Goal: Information Seeking & Learning: Learn about a topic

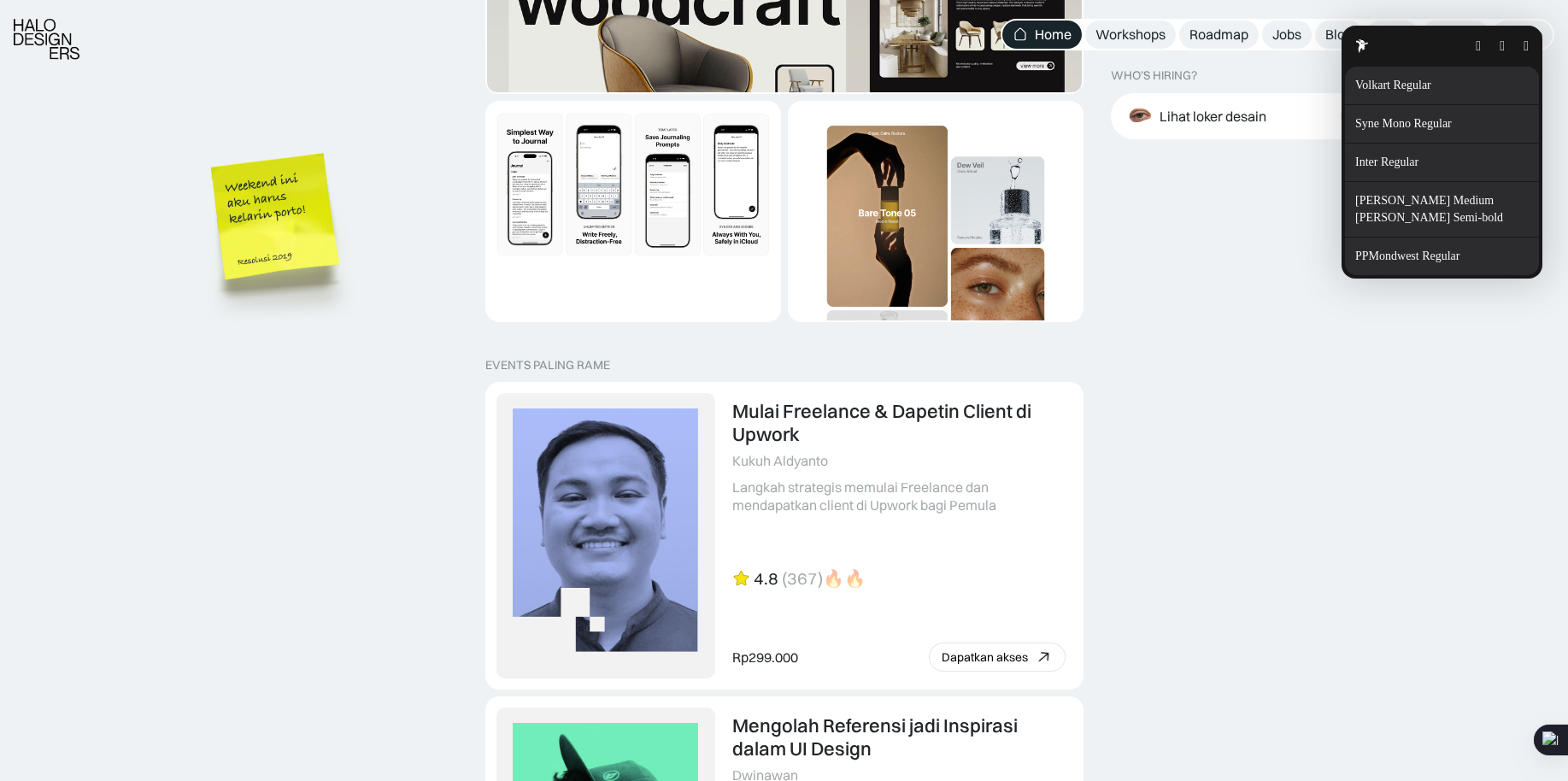
scroll to position [3382, 0]
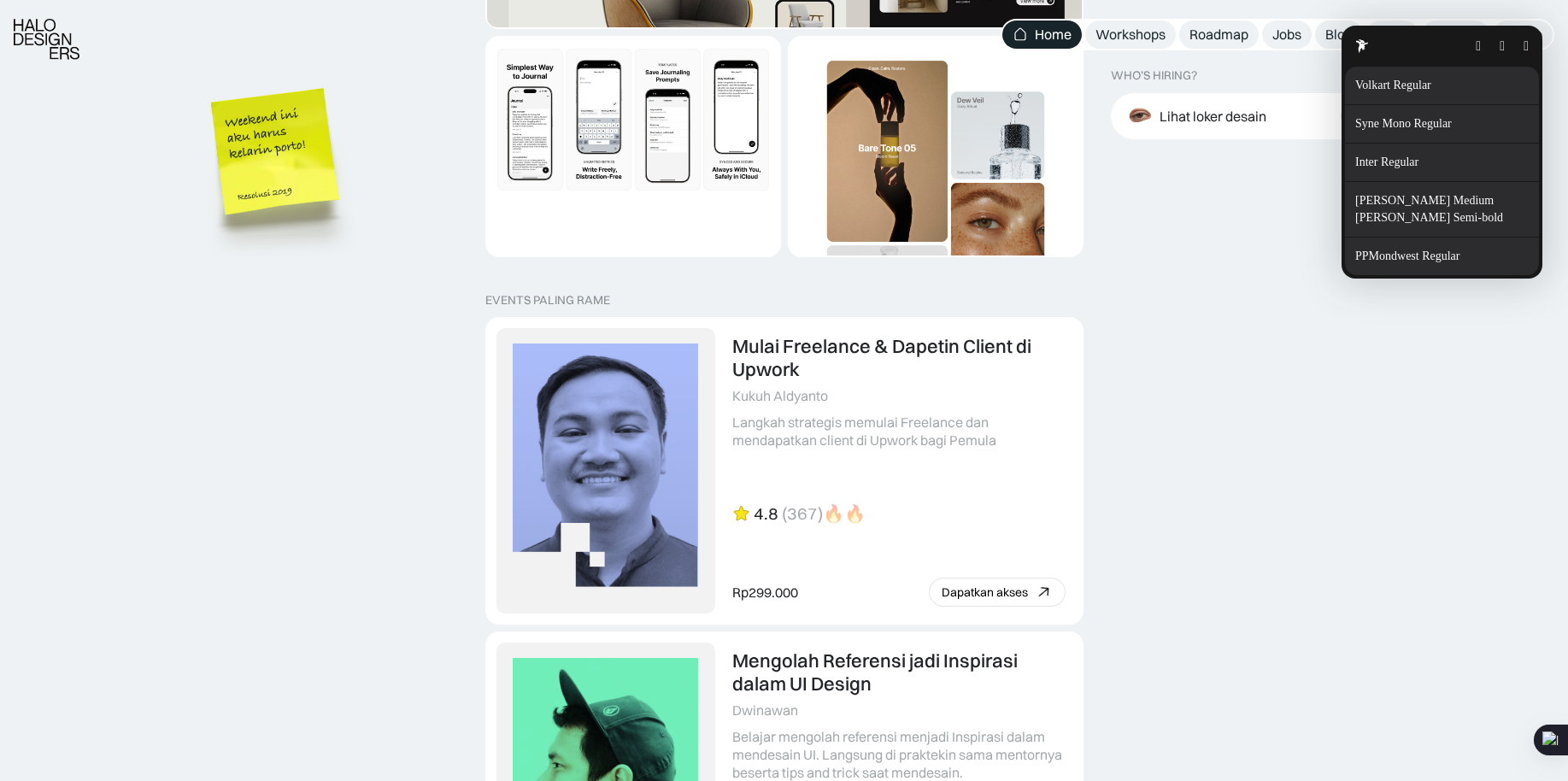
drag, startPoint x: 295, startPoint y: 143, endPoint x: 208, endPoint y: 315, distance: 192.8
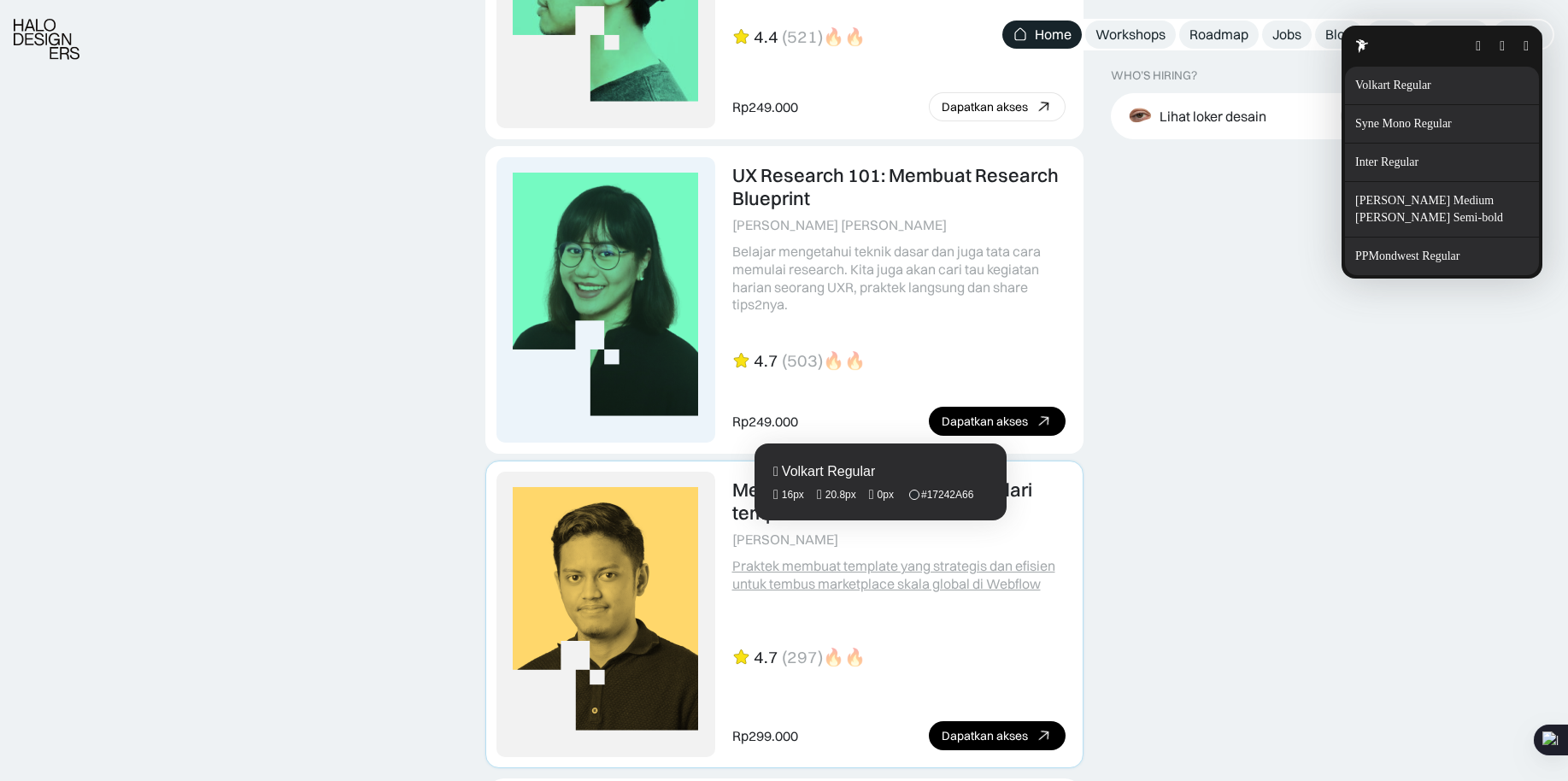
scroll to position [4221, 0]
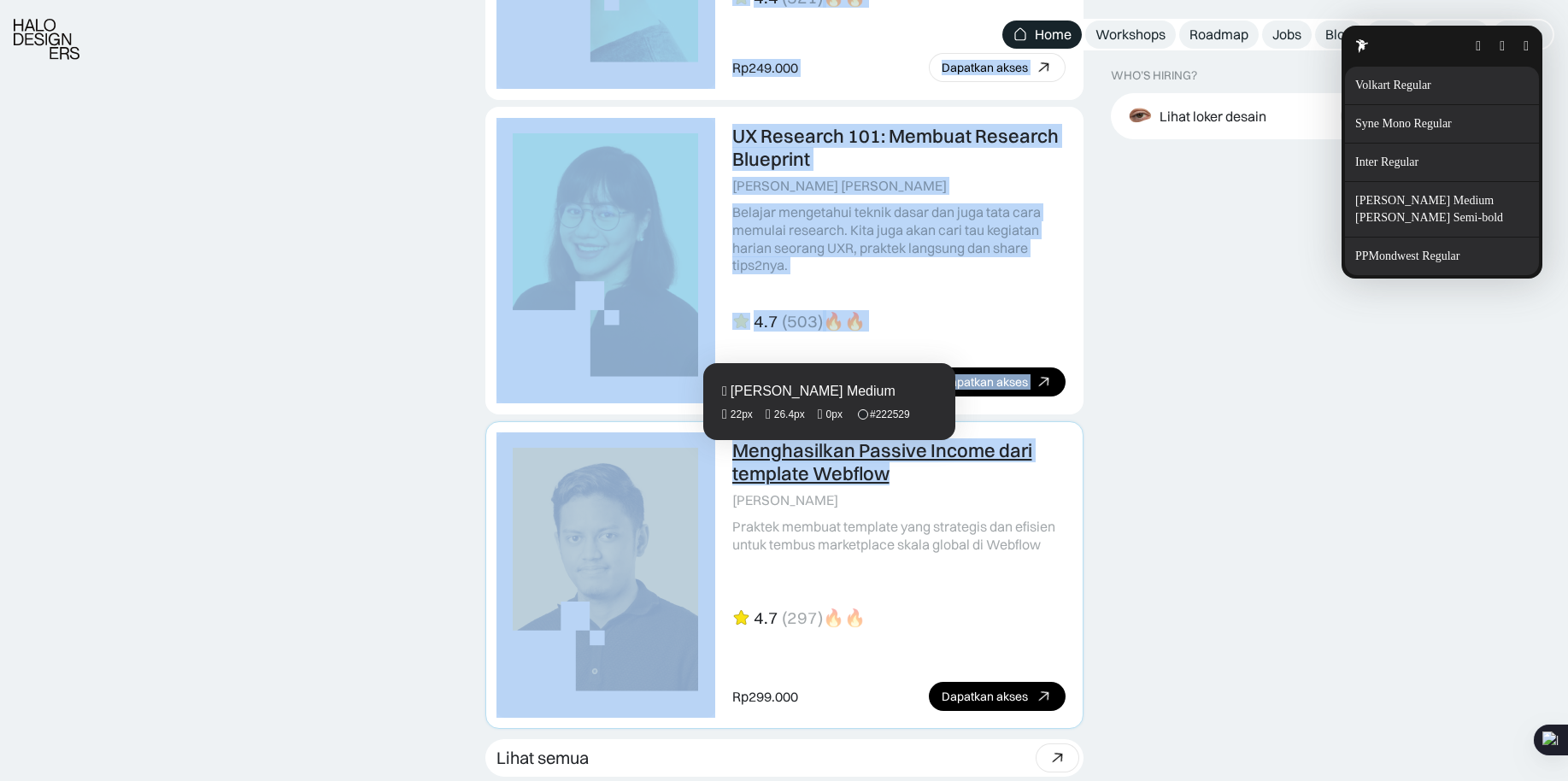
drag, startPoint x: 844, startPoint y: 468, endPoint x: 731, endPoint y: 453, distance: 114.0
click at [733, 453] on fontsninja-text "Menghasilkan Passive Income dari template Webflow" at bounding box center [883, 461] width 300 height 46
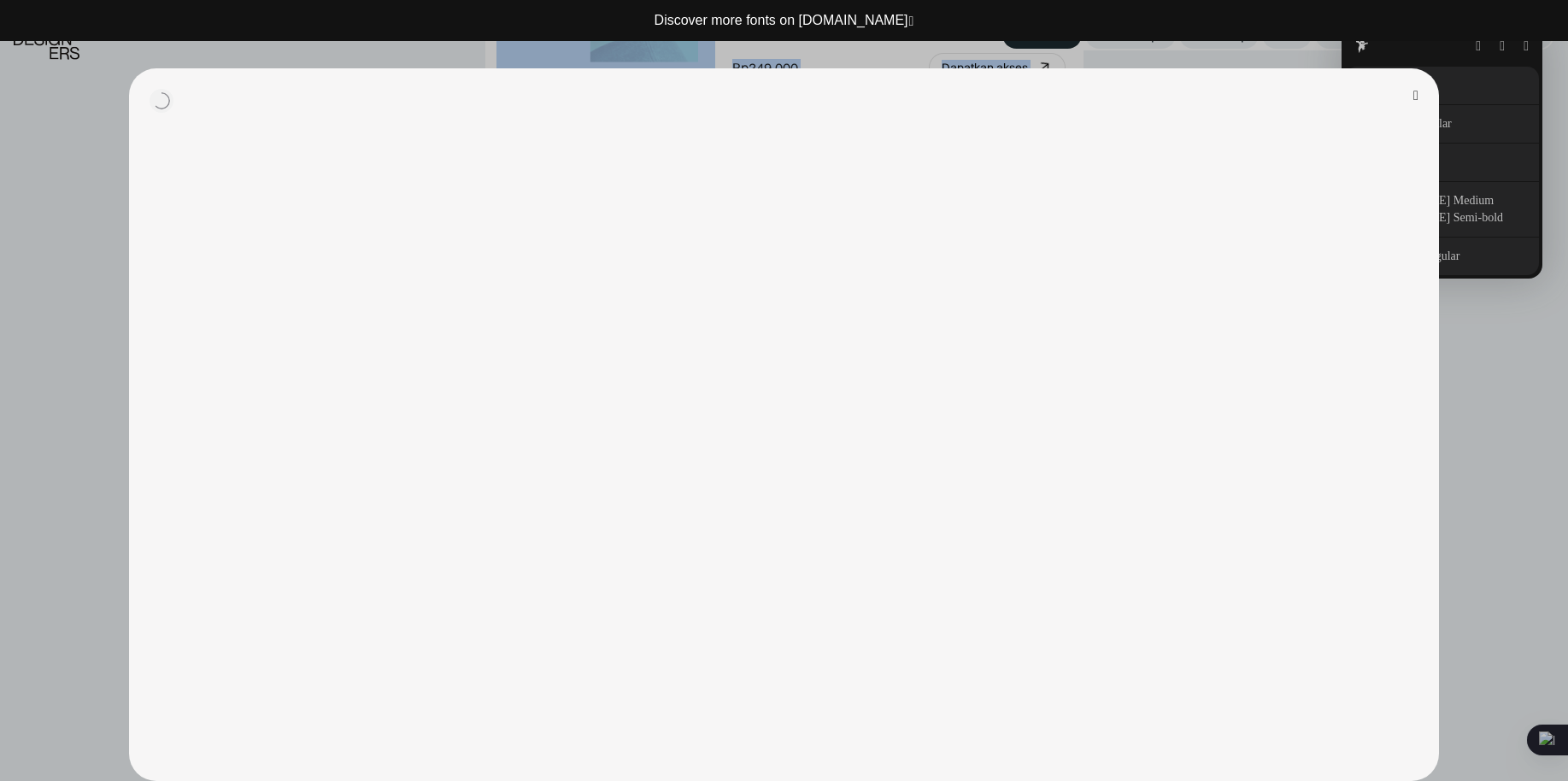
click at [1415, 96] on button "button" at bounding box center [1416, 96] width 6 height 14
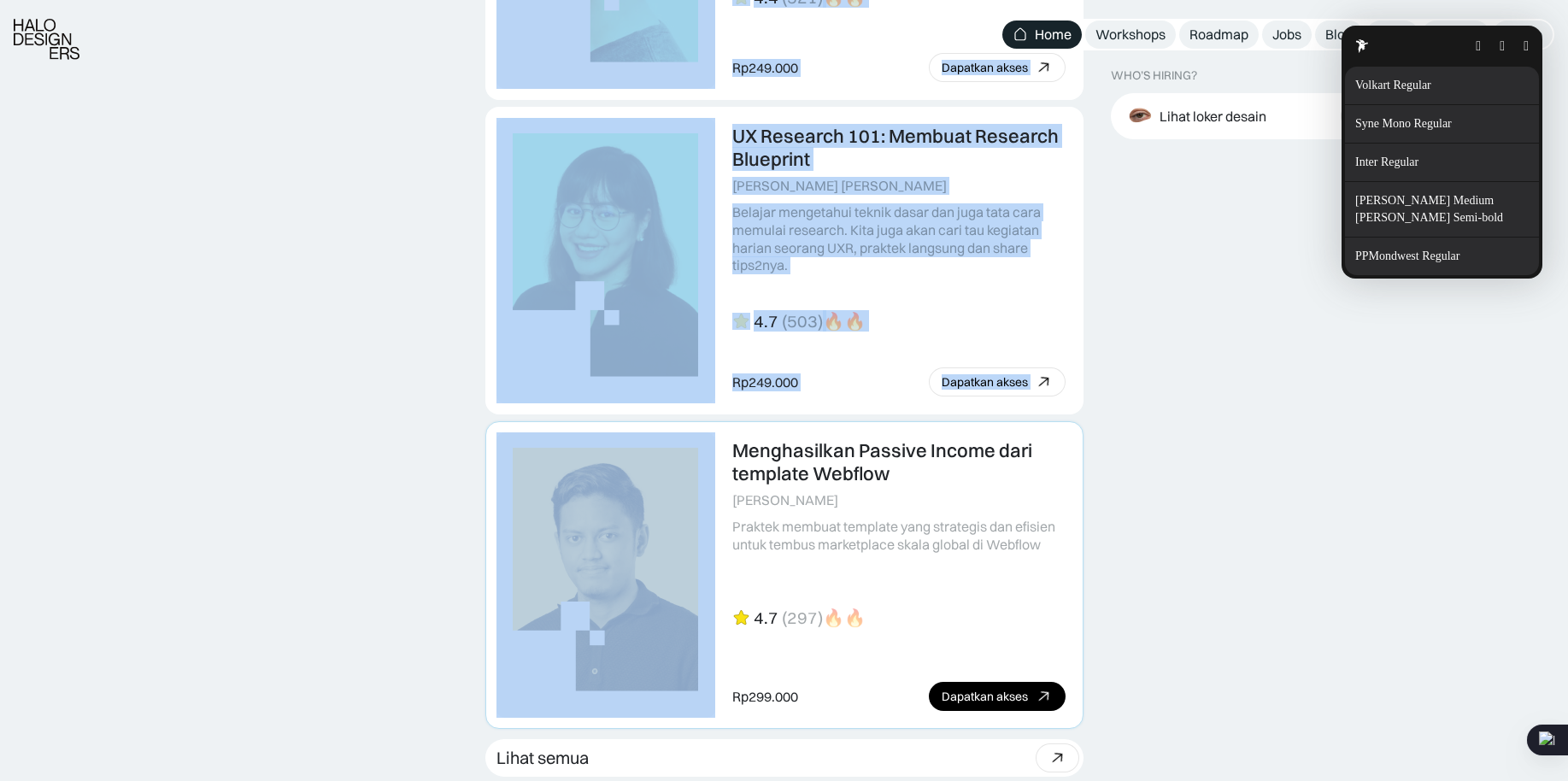
click at [932, 480] on div "Menghasilkan Passive Income dari template Webflow" at bounding box center [899, 461] width 333 height 46
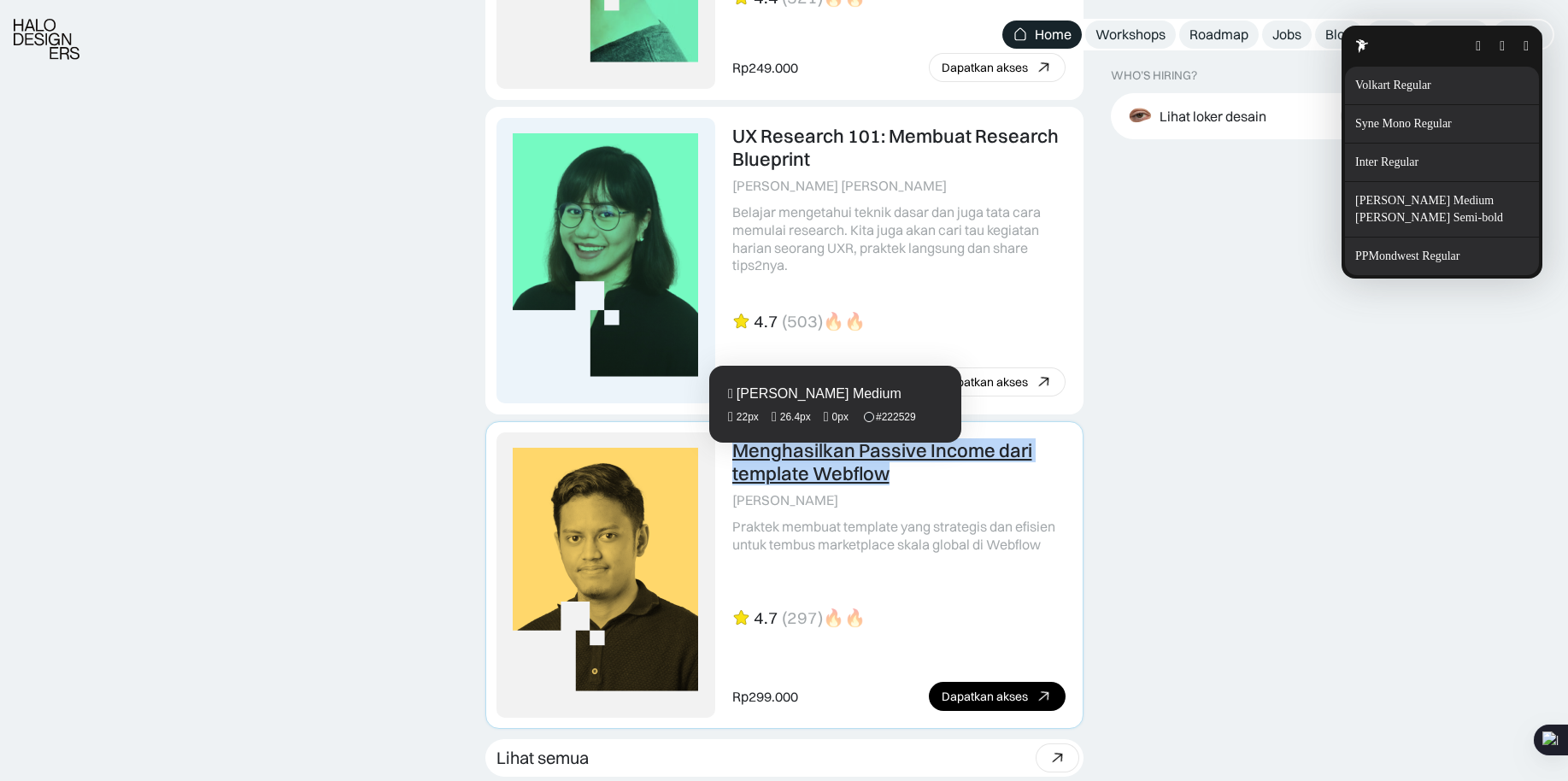
drag, startPoint x: 881, startPoint y: 479, endPoint x: 737, endPoint y: 456, distance: 145.8
click at [737, 456] on div "Menghasilkan Passive Income dari template Webflow" at bounding box center [899, 461] width 333 height 46
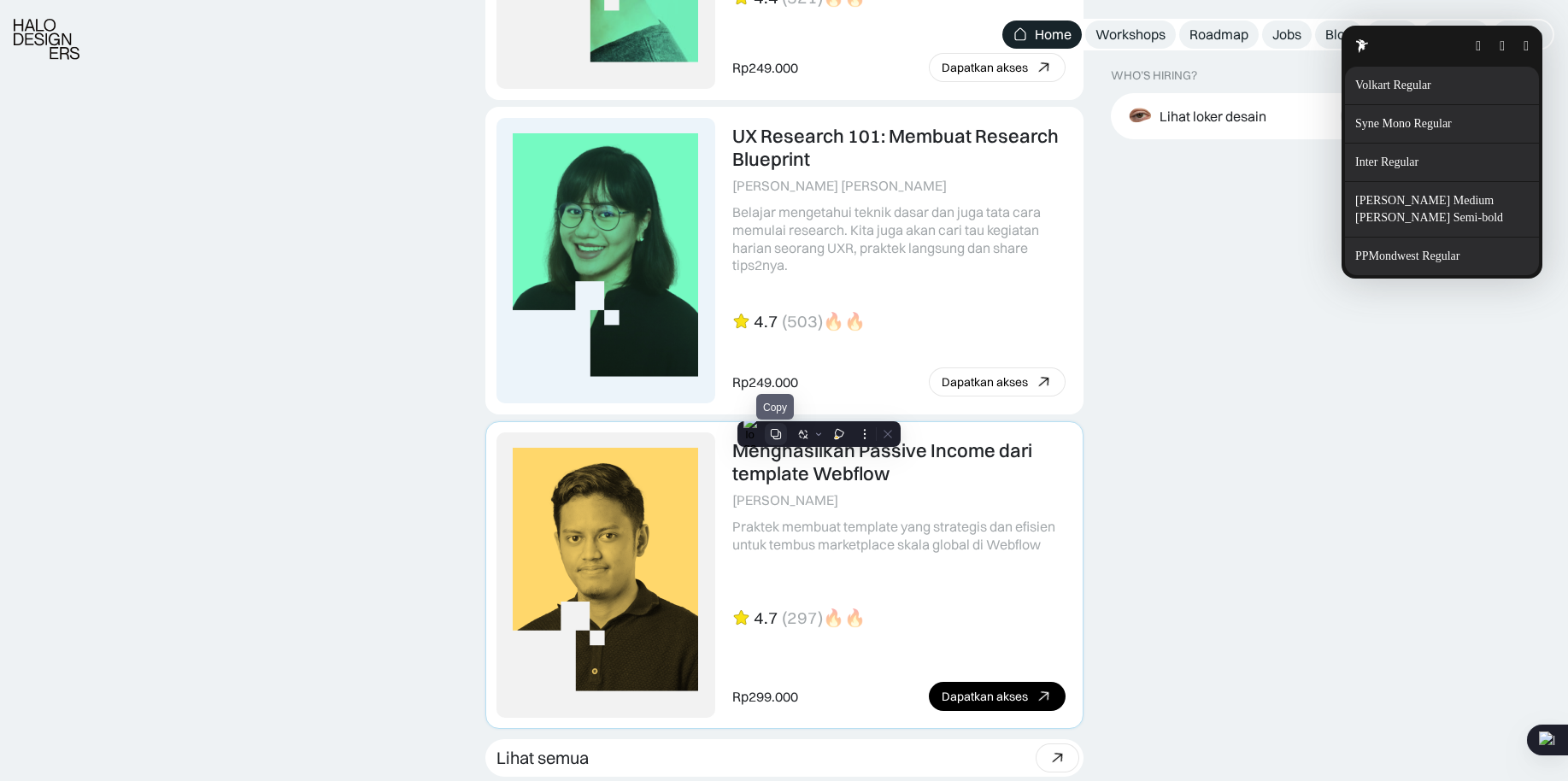
click at [775, 435] on icon at bounding box center [776, 433] width 12 height 12
click at [1523, 46] on button "button" at bounding box center [1526, 46] width 6 height 14
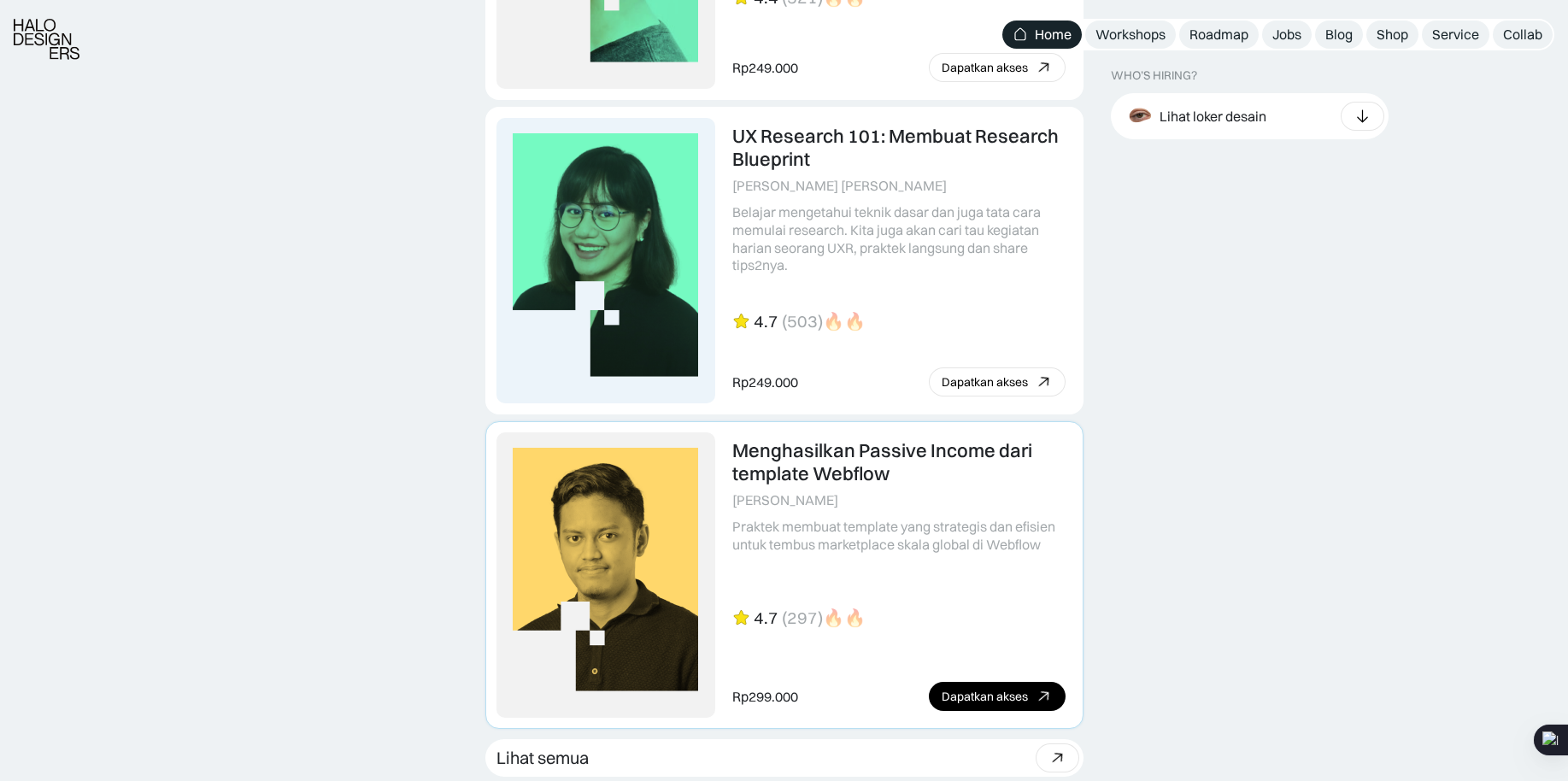
drag, startPoint x: 735, startPoint y: 525, endPoint x: 1033, endPoint y: 541, distance: 298.4
drag, startPoint x: 1017, startPoint y: 545, endPoint x: 750, endPoint y: 528, distance: 267.5
drag, startPoint x: 734, startPoint y: 525, endPoint x: 917, endPoint y: 536, distance: 183.3
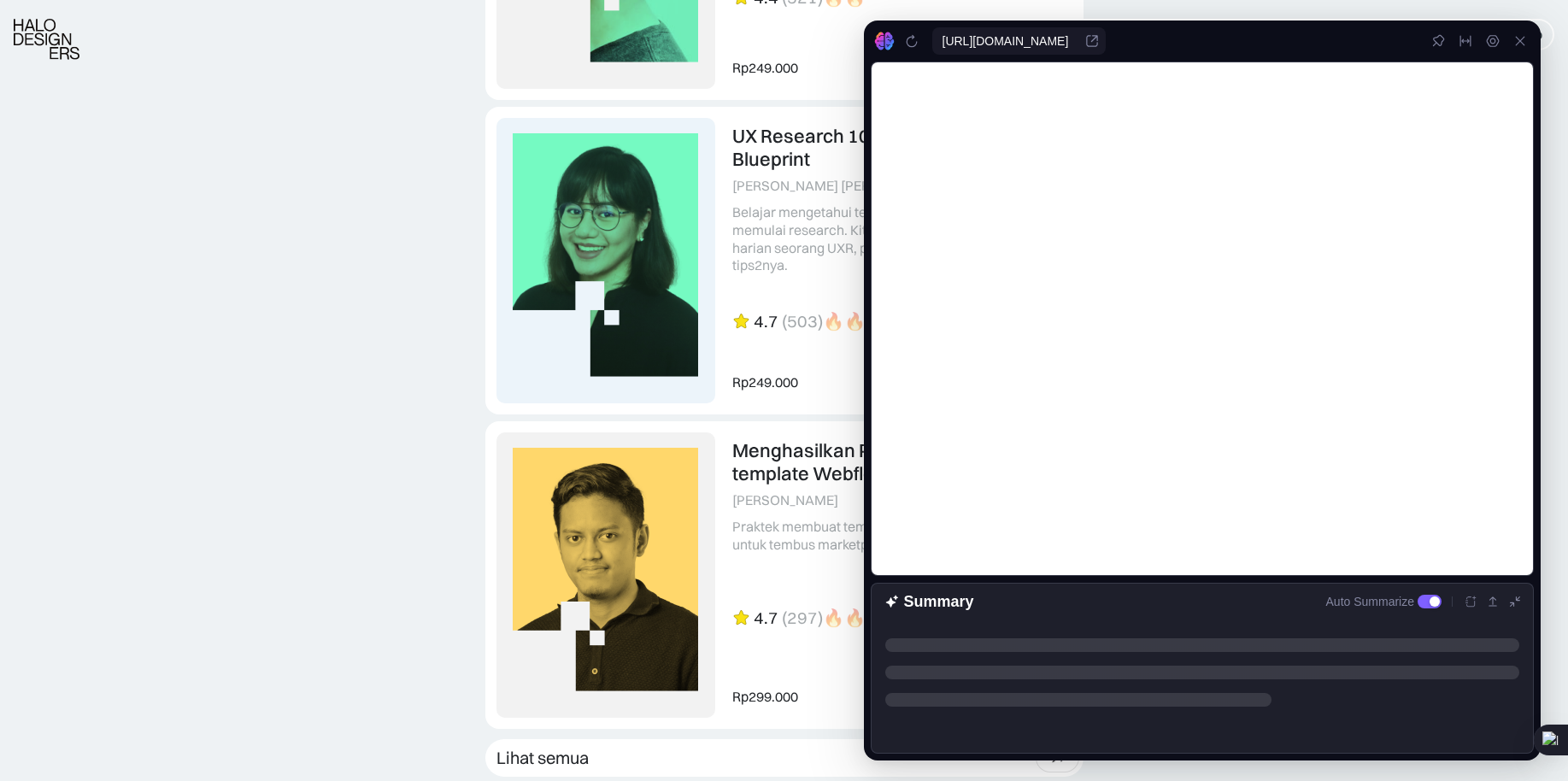
click at [1513, 46] on div at bounding box center [1520, 40] width 27 height 27
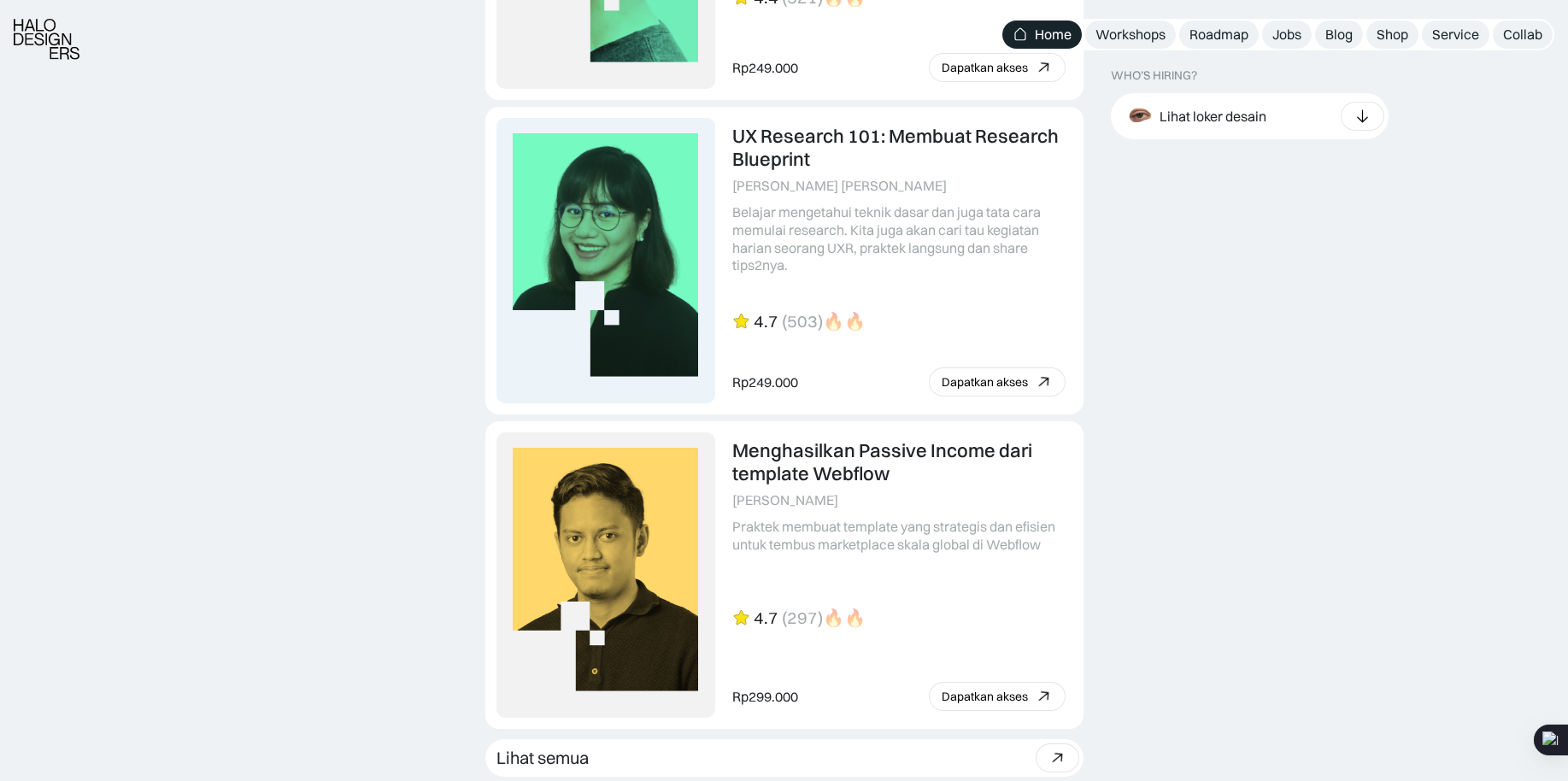
click at [711, 602] on link at bounding box center [784, 575] width 596 height 306
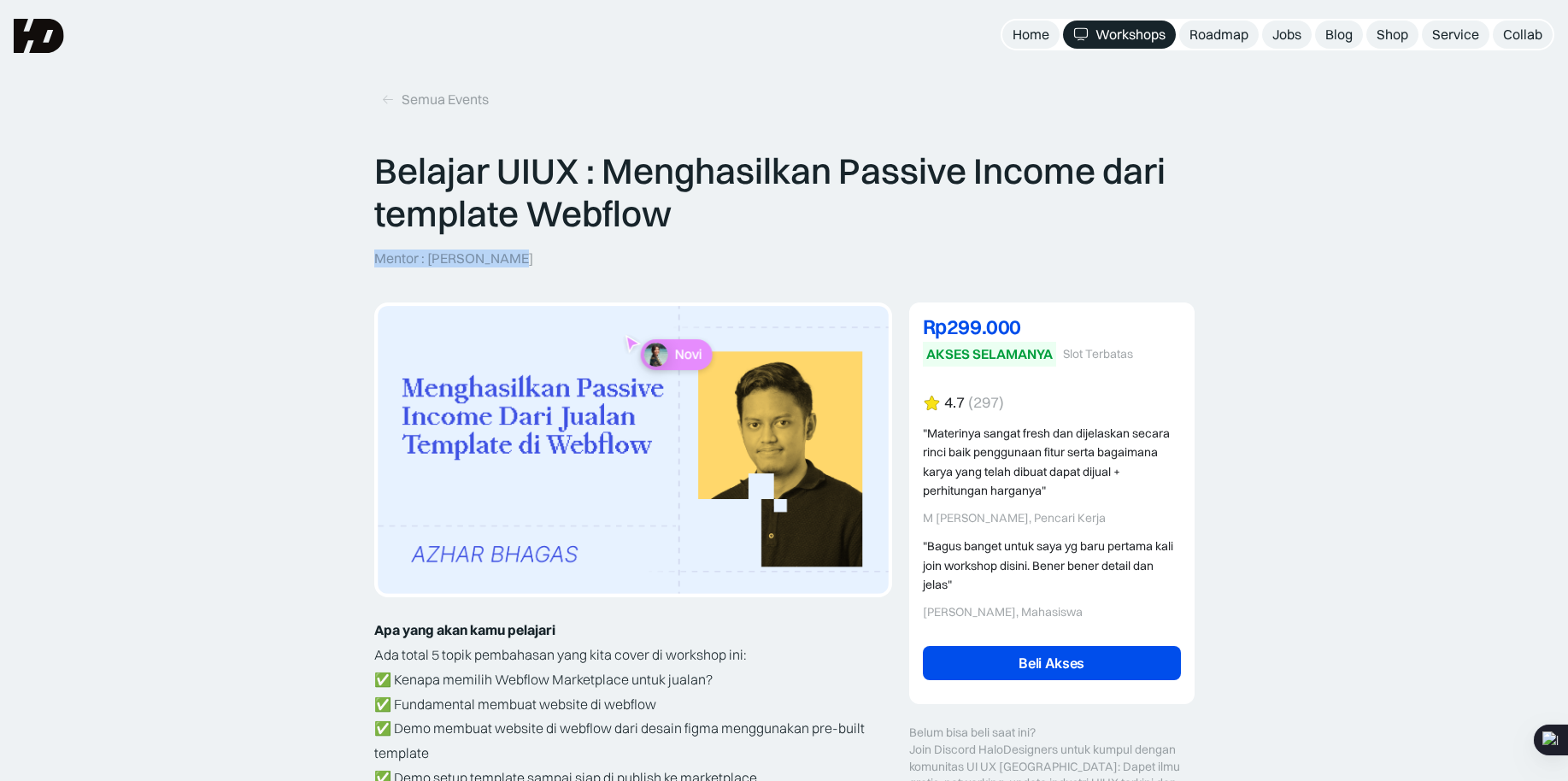
drag, startPoint x: 373, startPoint y: 259, endPoint x: 512, endPoint y: 253, distance: 139.1
click at [512, 253] on p "Mentor : Azhar Bhagas" at bounding box center [453, 258] width 159 height 18
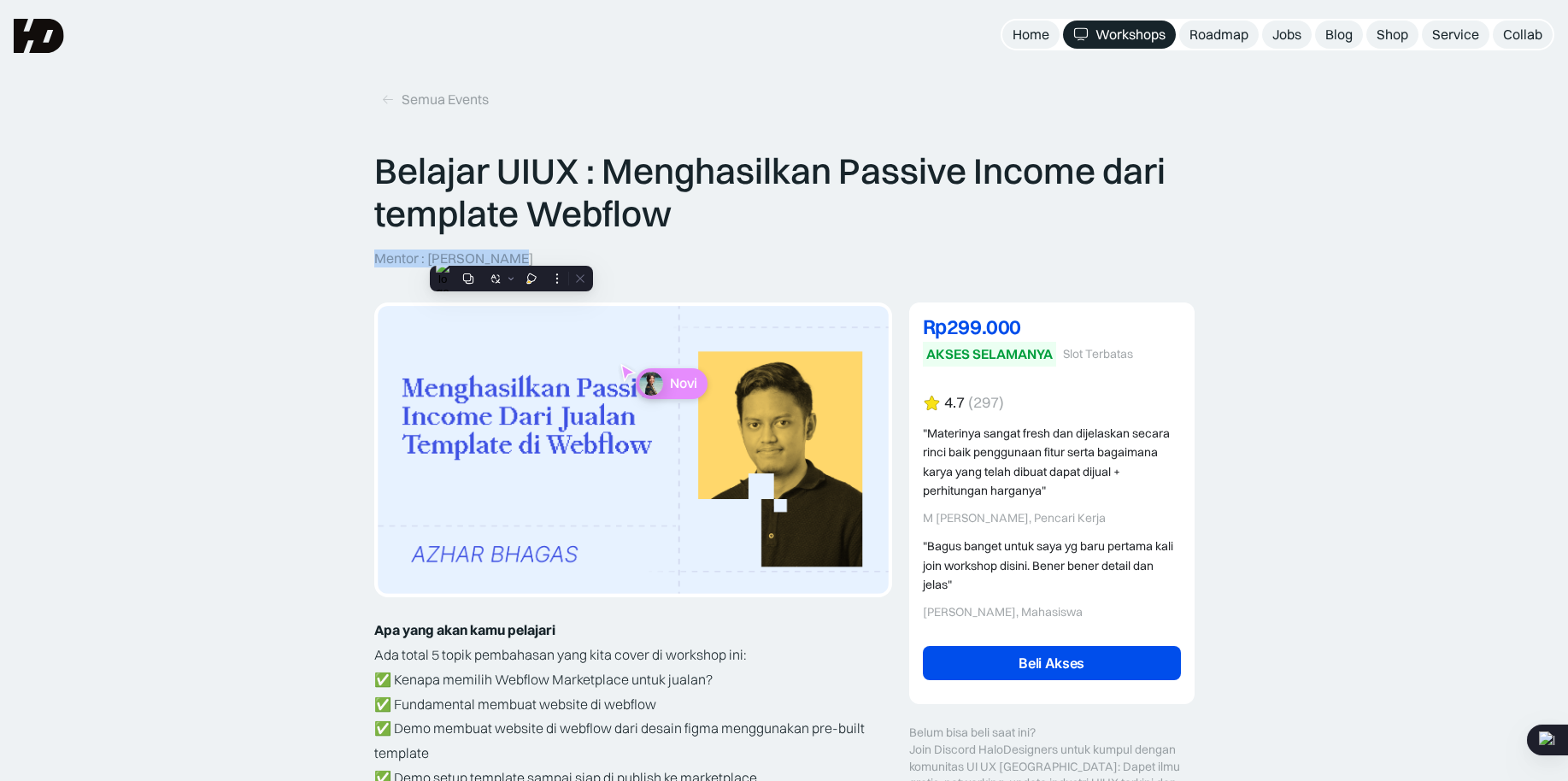
copy p "Mentor : Azhar Bhagas"
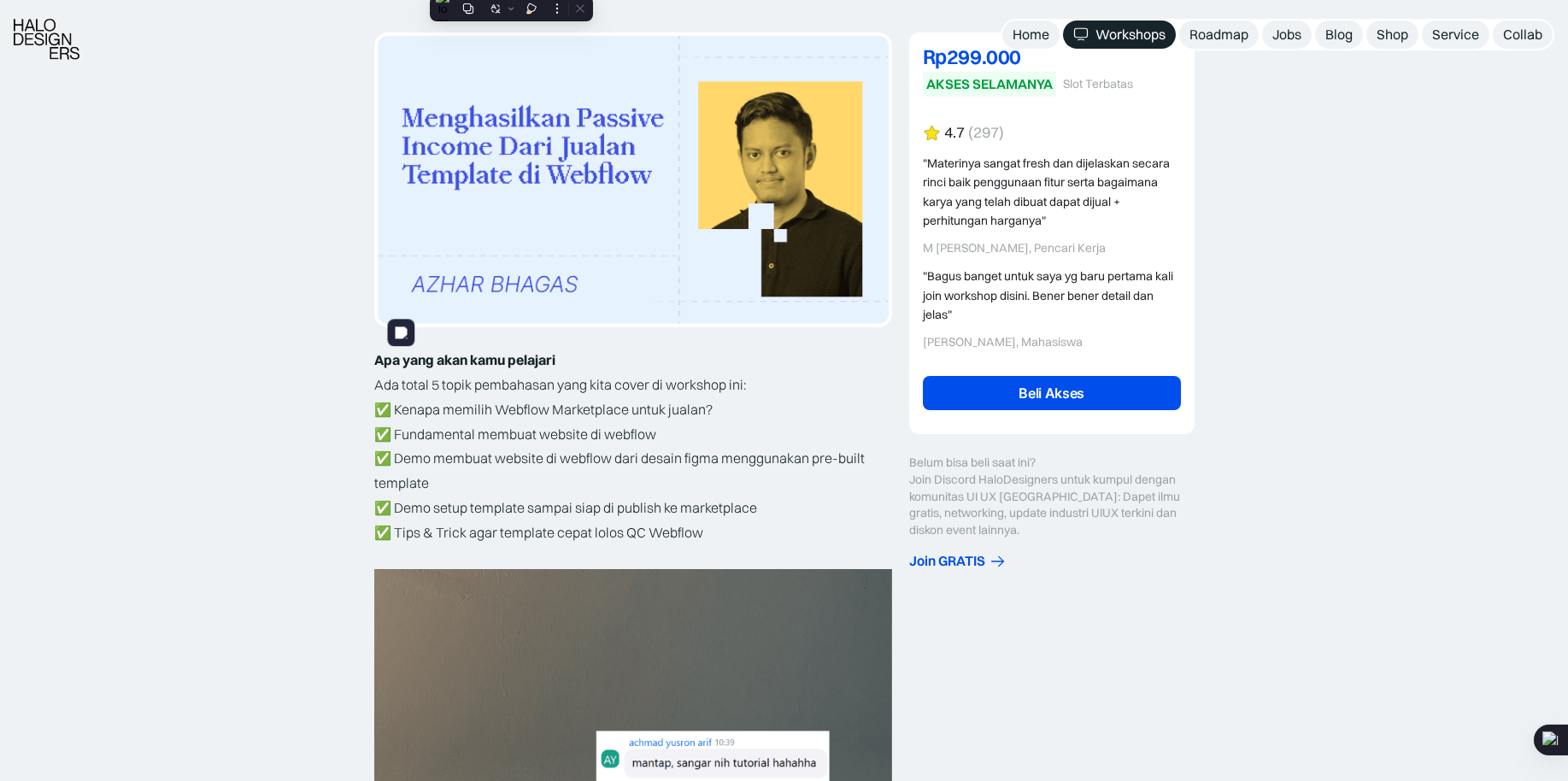
scroll to position [178, 0]
